Goal: Find contact information: Find contact information

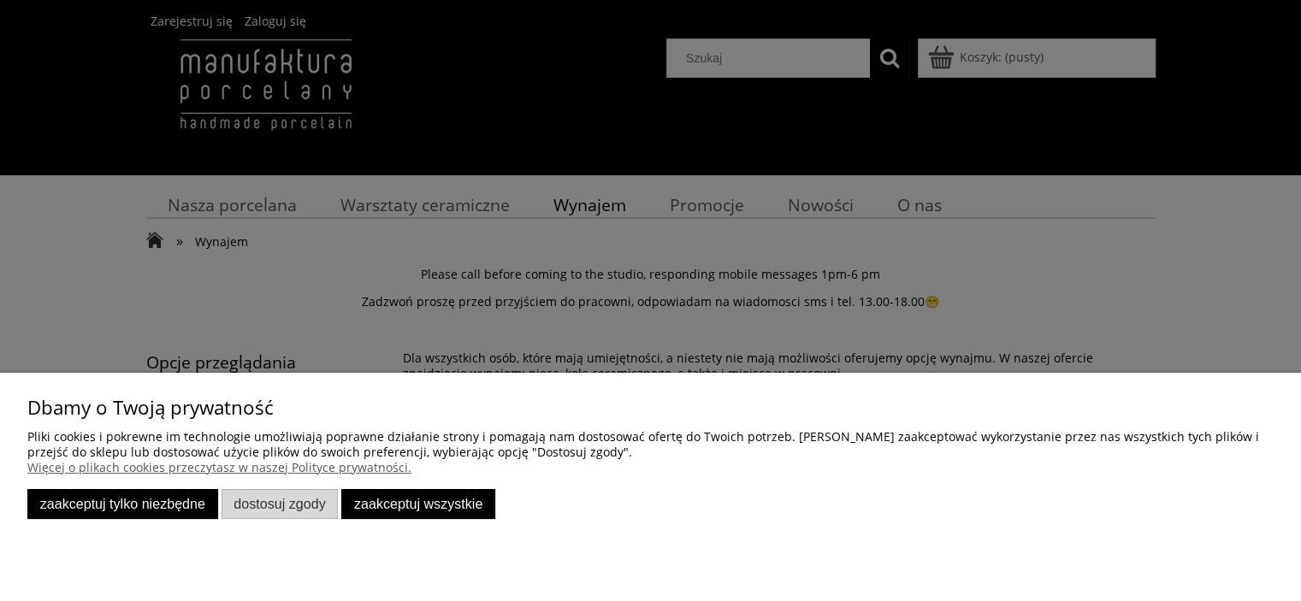
click at [189, 508] on button "Zaakceptuj tylko niezbędne" at bounding box center [122, 504] width 191 height 30
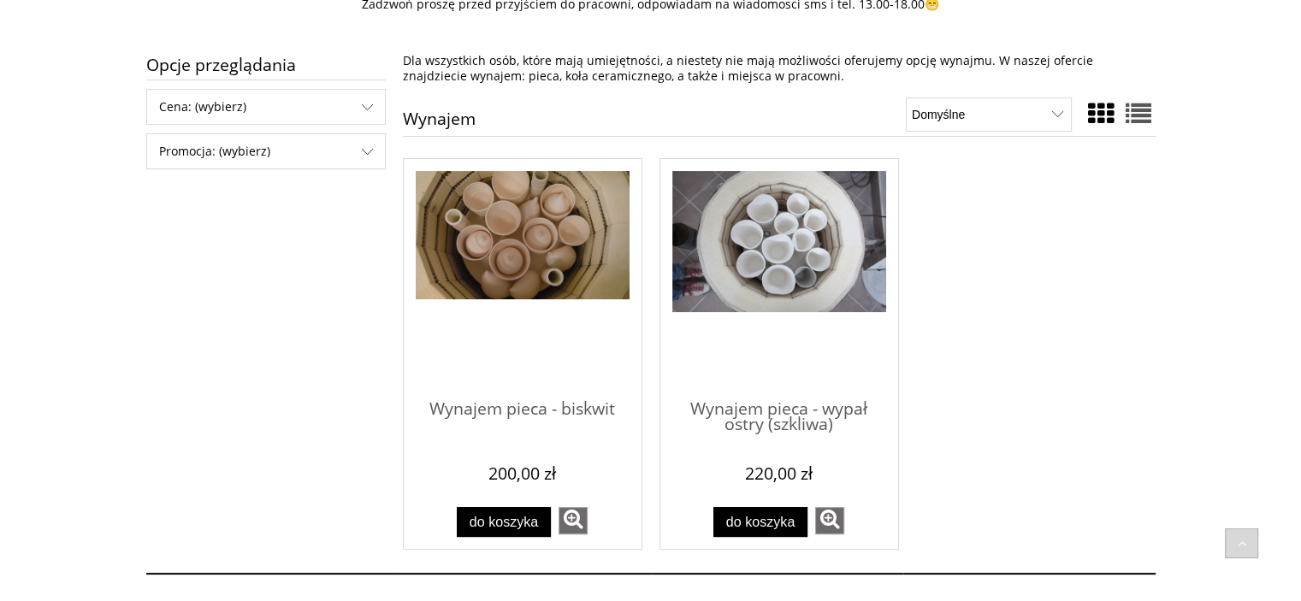
scroll to position [303, 0]
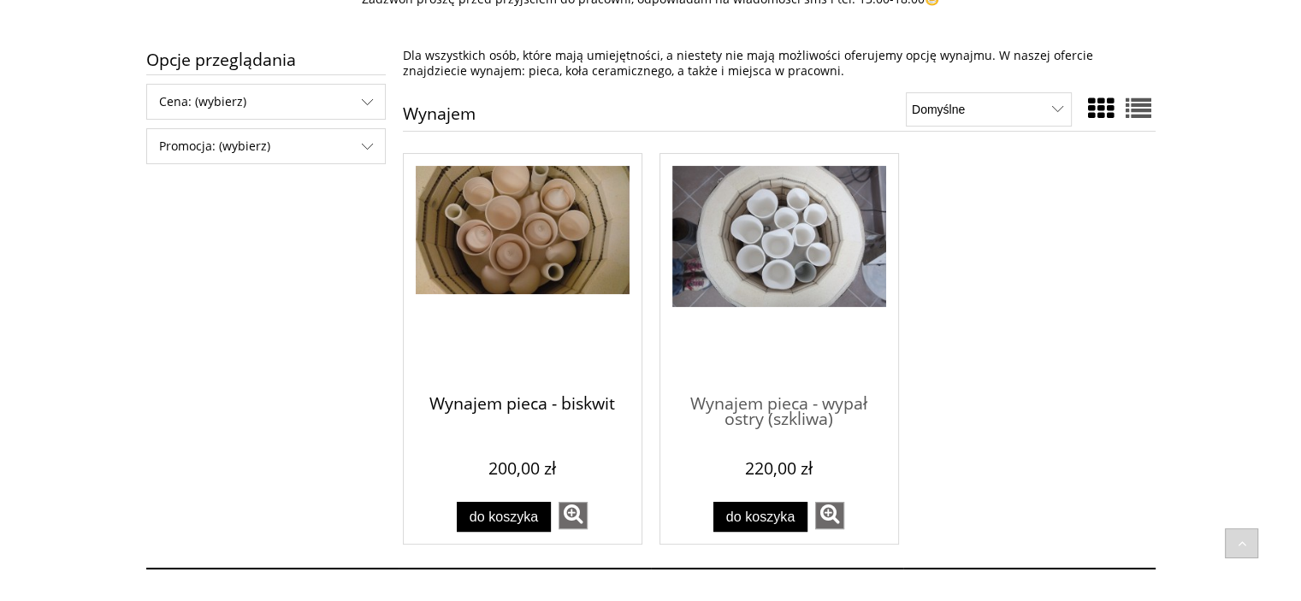
click at [568, 400] on span "Wynajem pieca - biskwit" at bounding box center [523, 405] width 214 height 51
click at [541, 394] on span "Wynajem pieca - biskwit" at bounding box center [523, 405] width 214 height 51
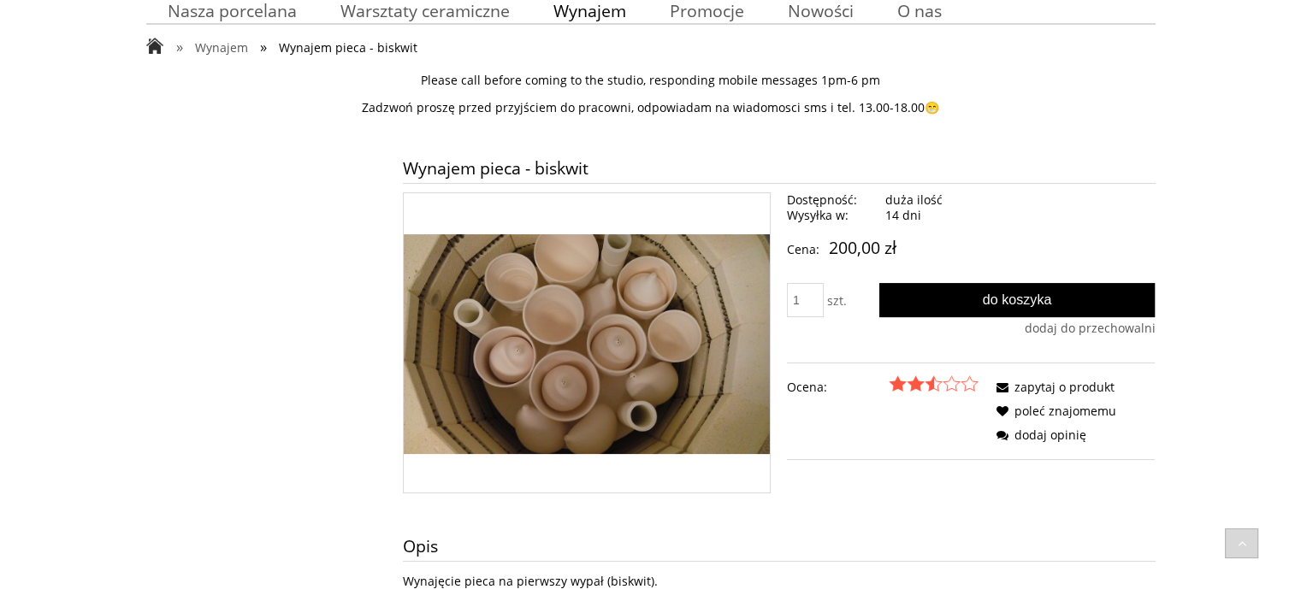
scroll to position [190, 0]
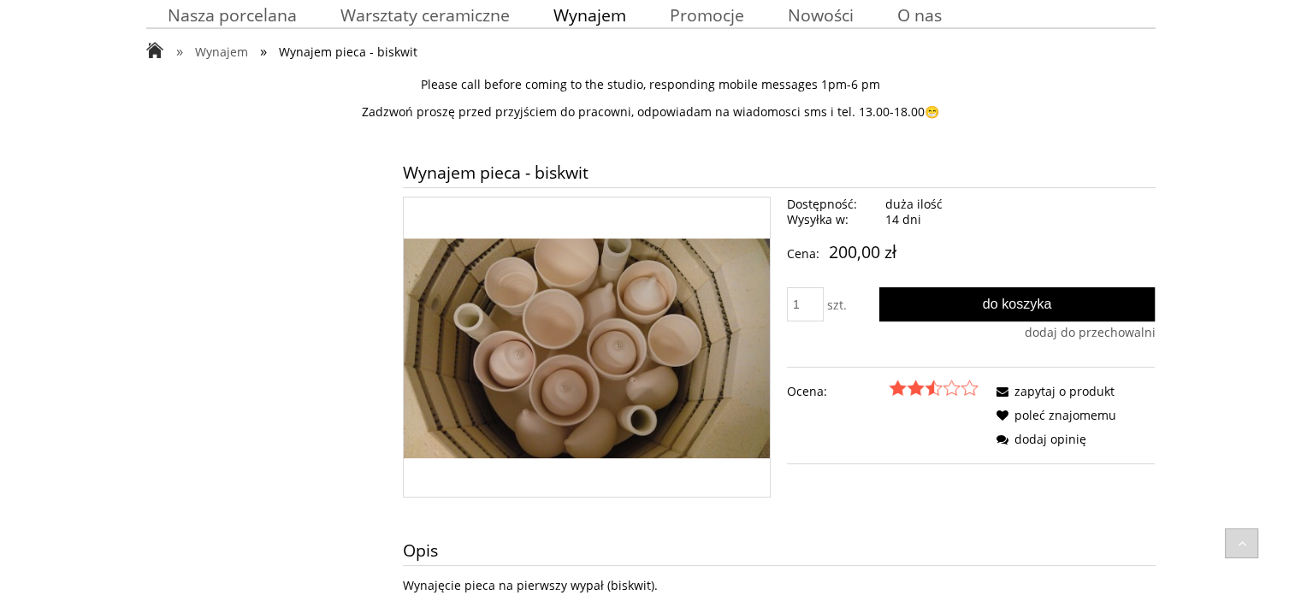
click at [970, 388] on img at bounding box center [970, 388] width 18 height 16
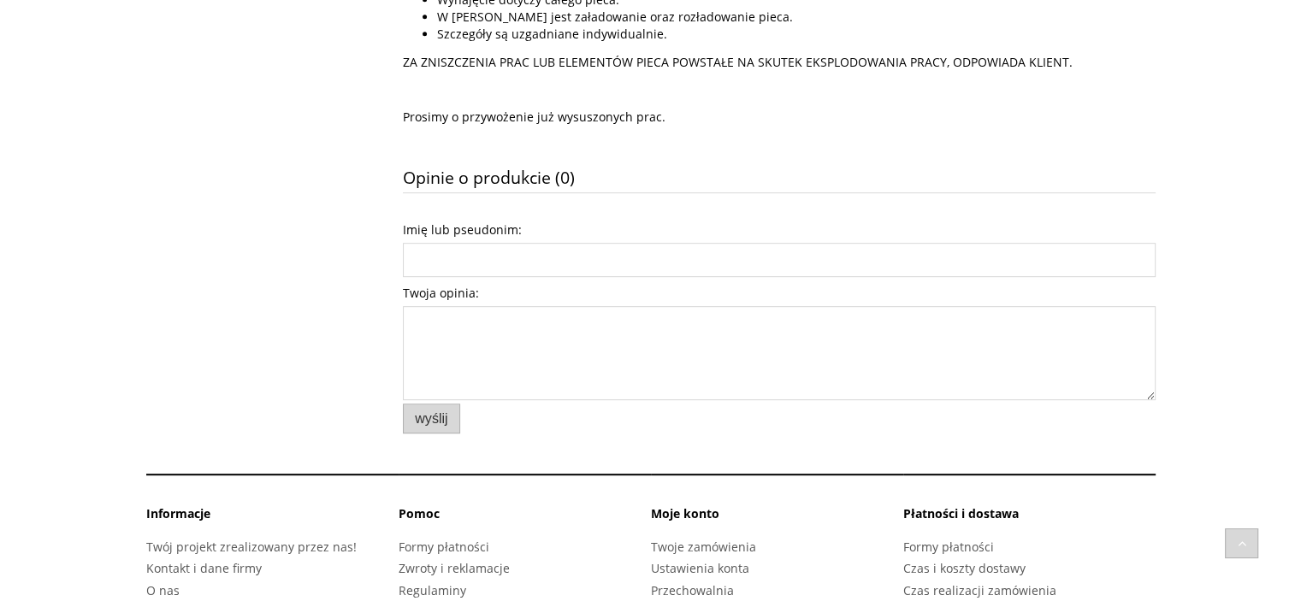
scroll to position [916, 0]
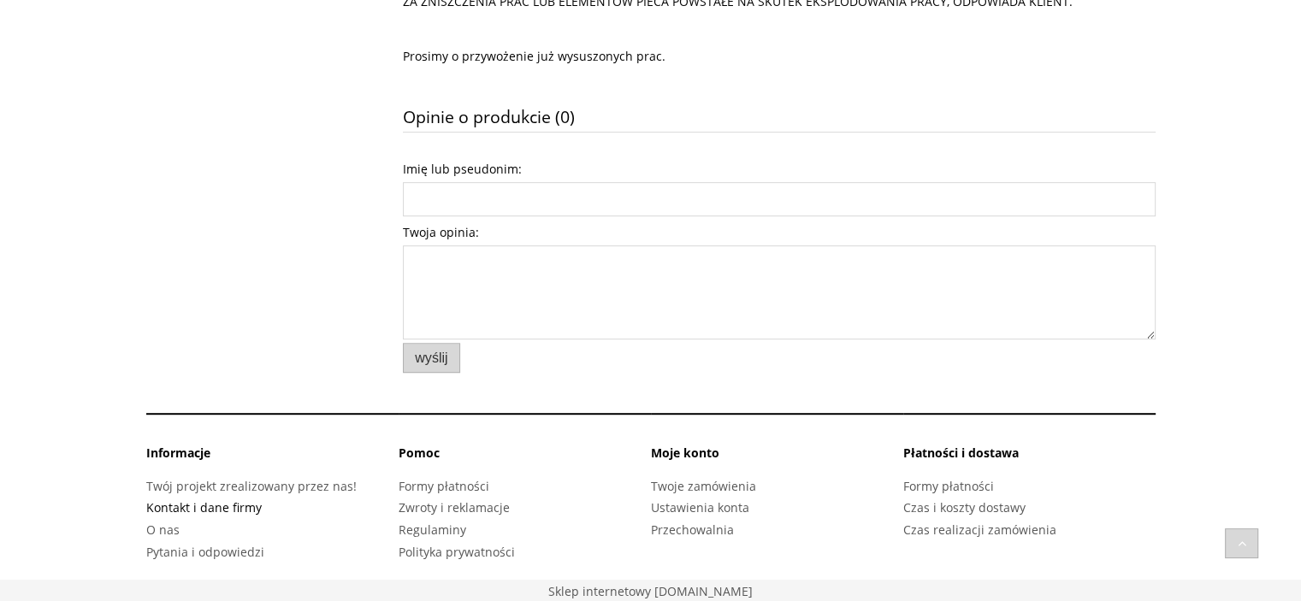
click at [173, 506] on link "Kontakt i dane firmy" at bounding box center [203, 508] width 115 height 16
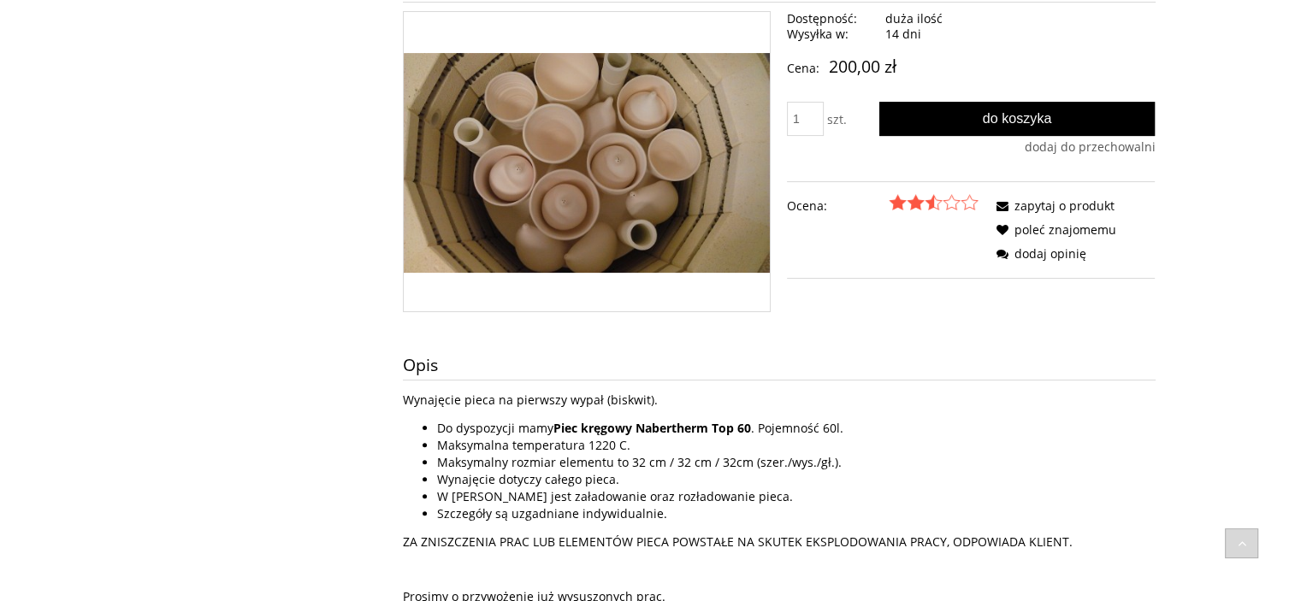
scroll to position [372, 0]
